Goal: Transaction & Acquisition: Obtain resource

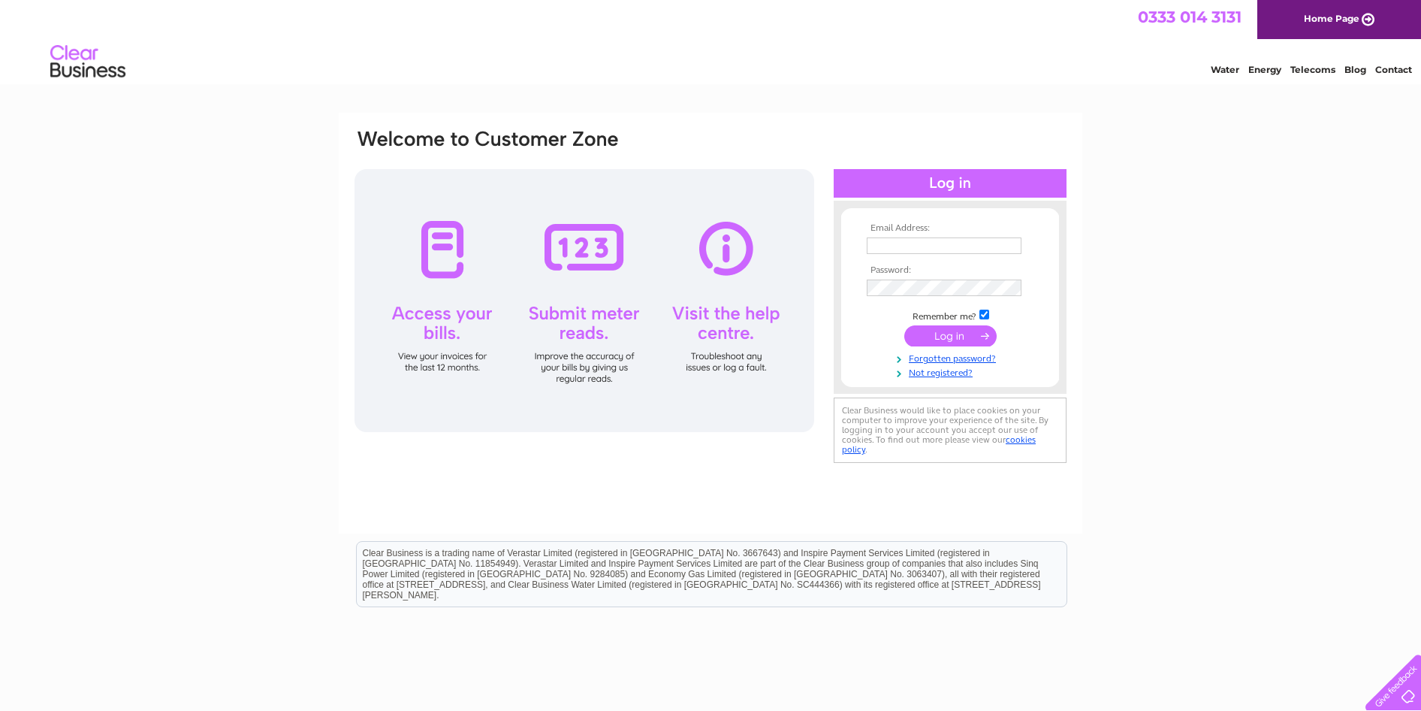
type input "[PERSON_NAME][EMAIL_ADDRESS][DOMAIN_NAME]"
click at [950, 333] on input "submit" at bounding box center [951, 335] width 92 height 21
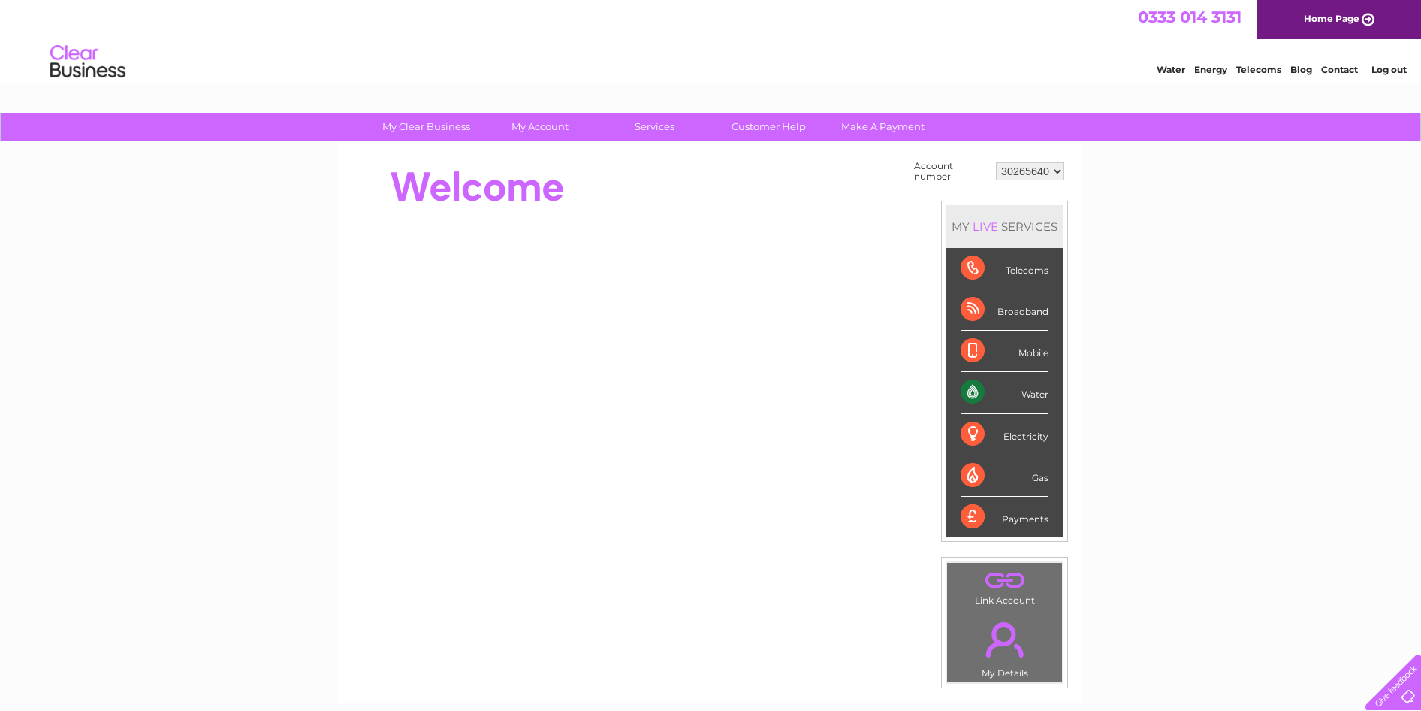
click at [533, 154] on div "Account number 30265640 MY LIVE SERVICES Telecoms Broadband Mobile Water Electr…" at bounding box center [711, 422] width 744 height 561
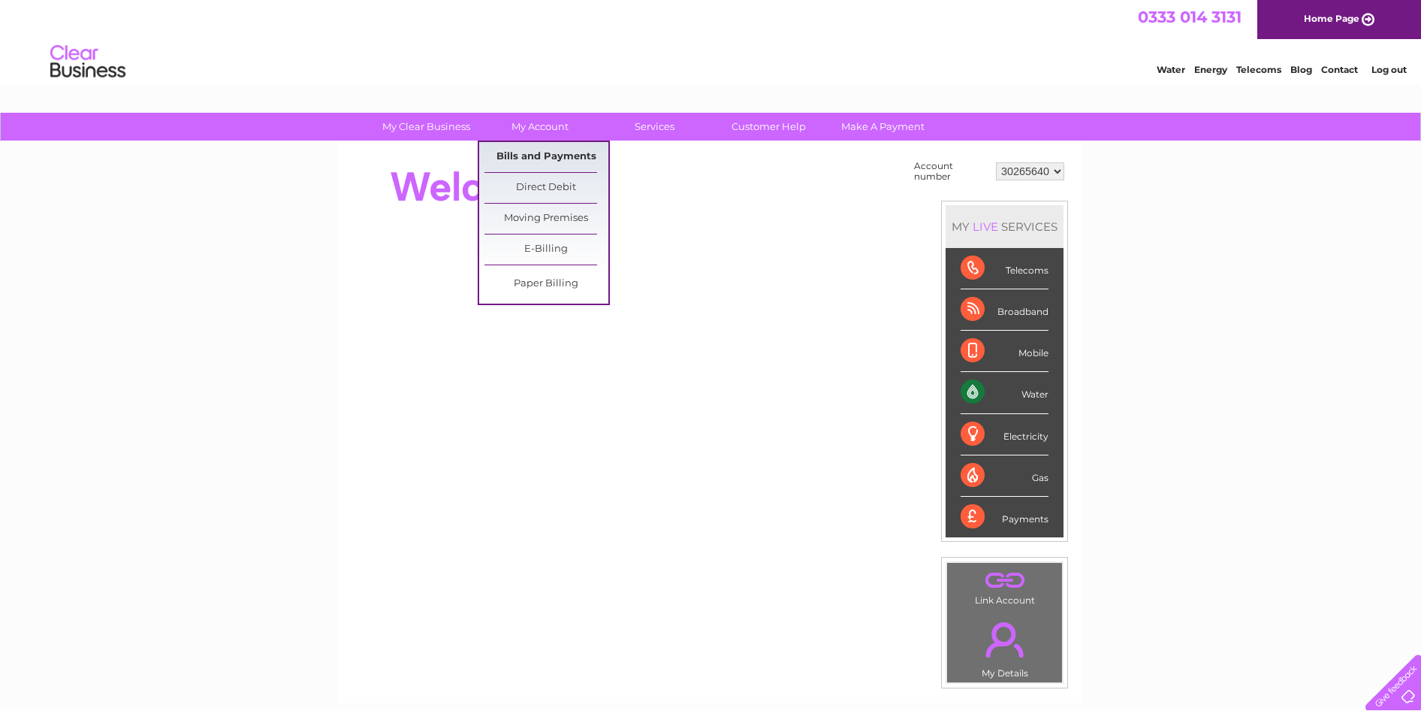
click at [545, 158] on link "Bills and Payments" at bounding box center [547, 157] width 124 height 30
click at [548, 158] on link "Bills and Payments" at bounding box center [547, 157] width 124 height 30
click at [551, 157] on link "Bills and Payments" at bounding box center [547, 157] width 124 height 30
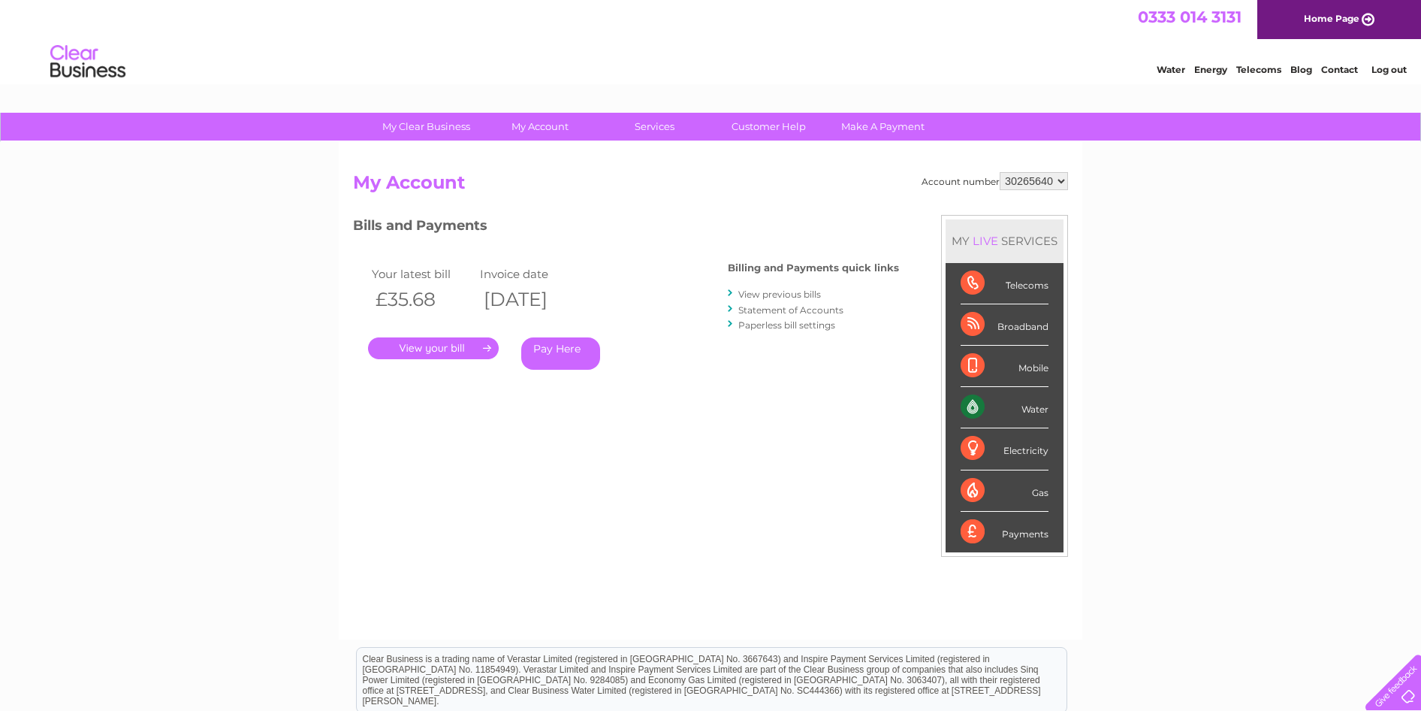
click at [442, 348] on link "." at bounding box center [433, 348] width 131 height 22
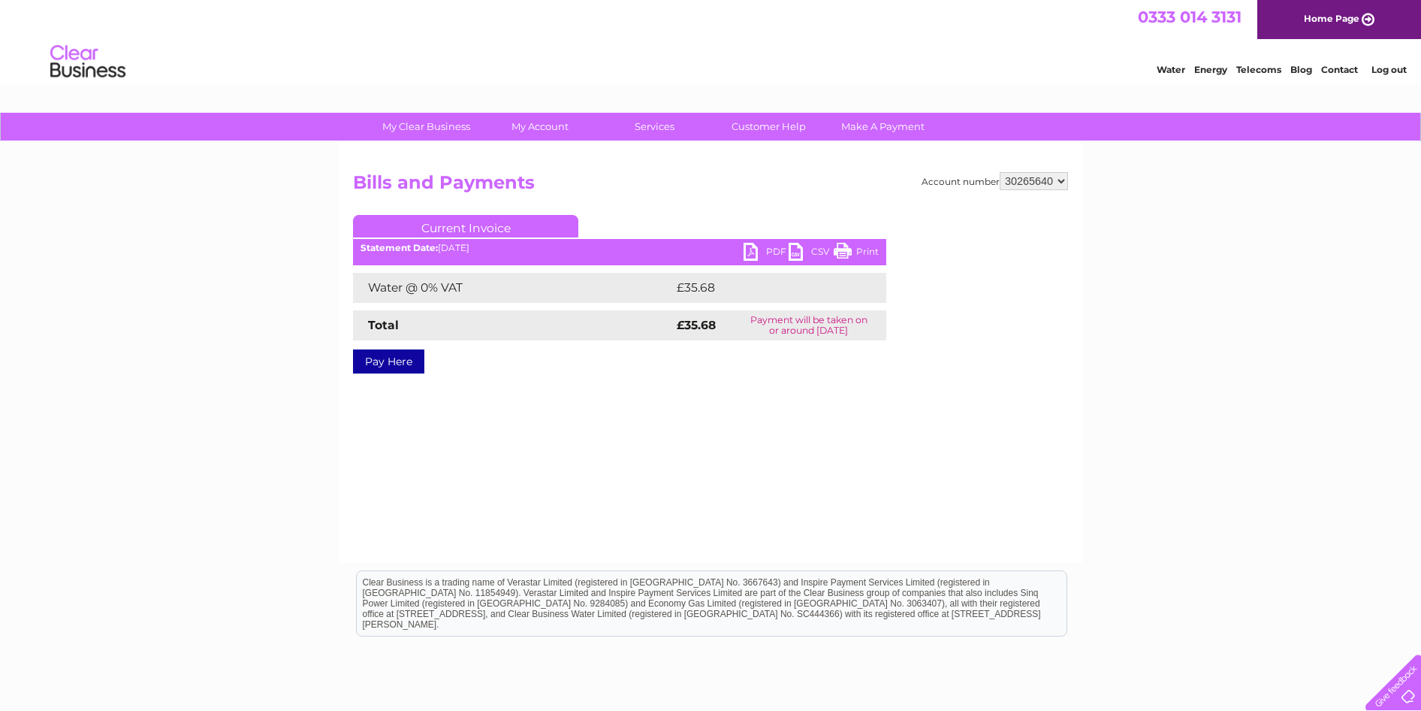
click at [760, 249] on link "PDF" at bounding box center [766, 254] width 45 height 22
click at [761, 248] on link "PDF" at bounding box center [766, 254] width 45 height 22
